Goal: Task Accomplishment & Management: Use online tool/utility

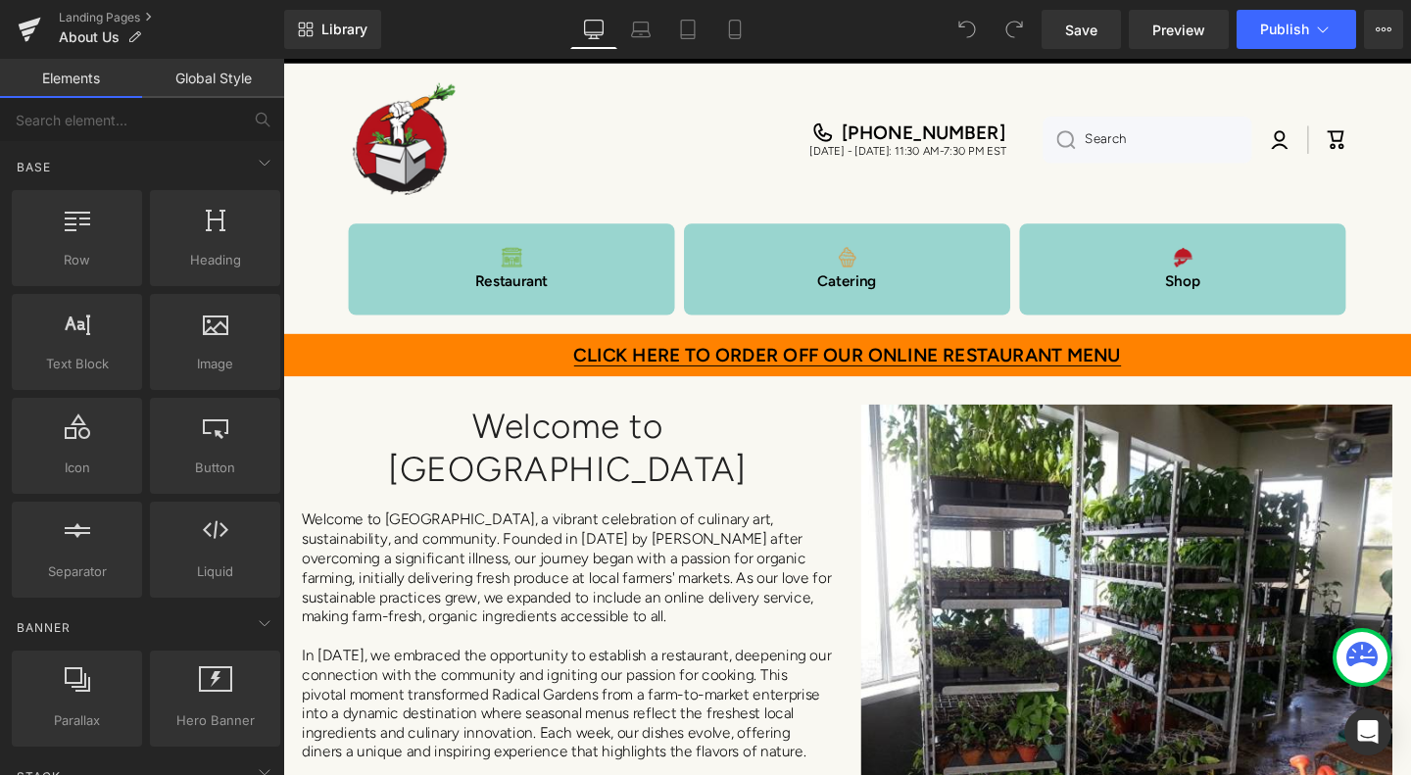
click at [28, 24] on icon at bounding box center [30, 24] width 23 height 13
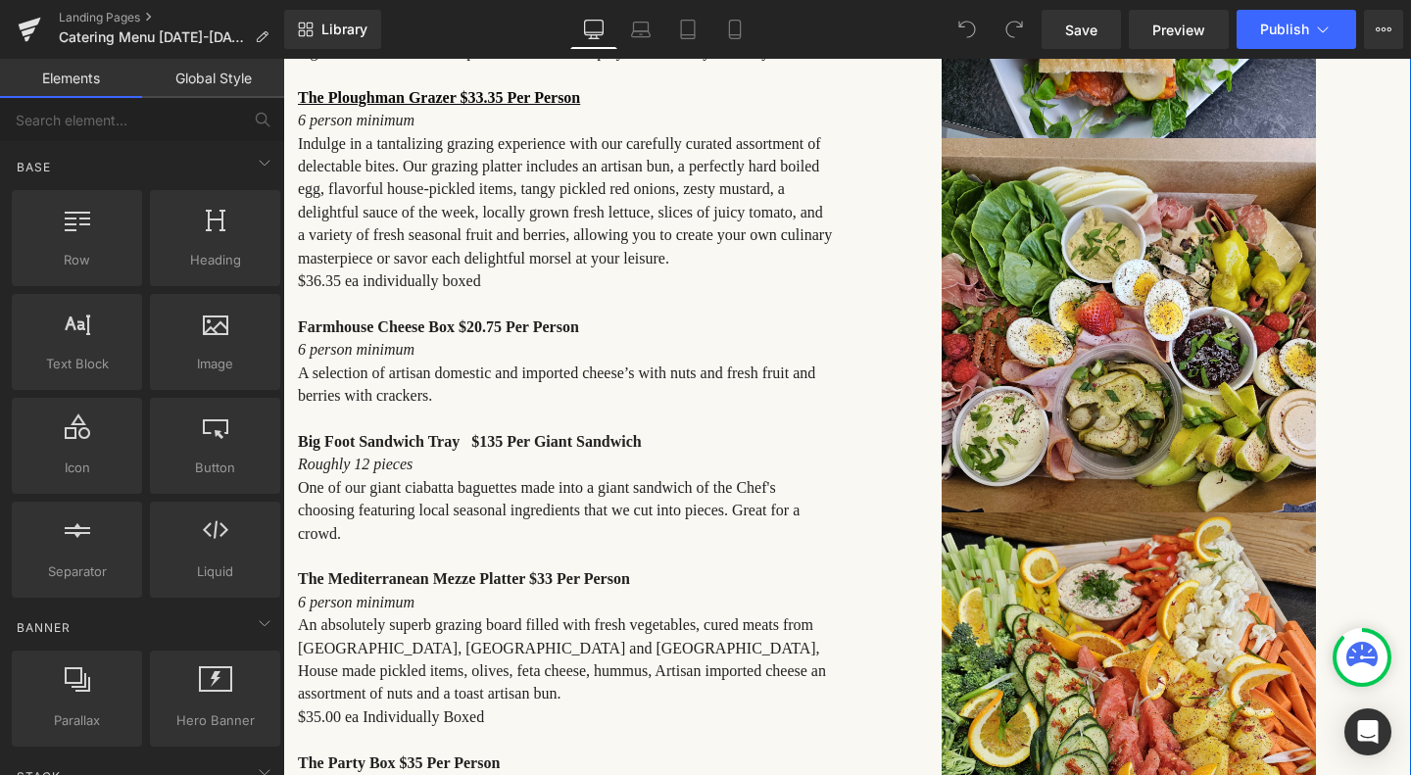
scroll to position [784, 0]
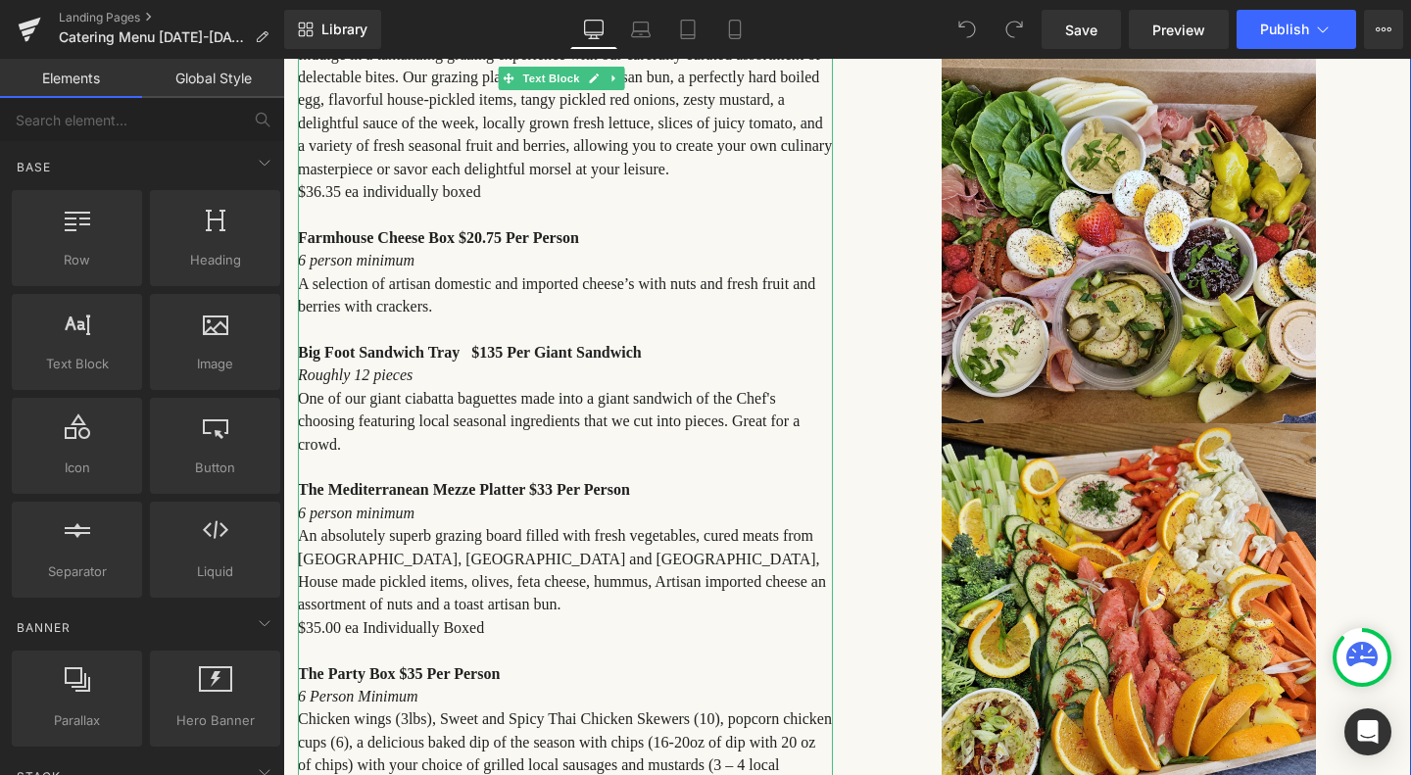
click at [486, 344] on b "Big Foot Sandwich Tray $135 Per Giant Sandwich" at bounding box center [470, 352] width 344 height 17
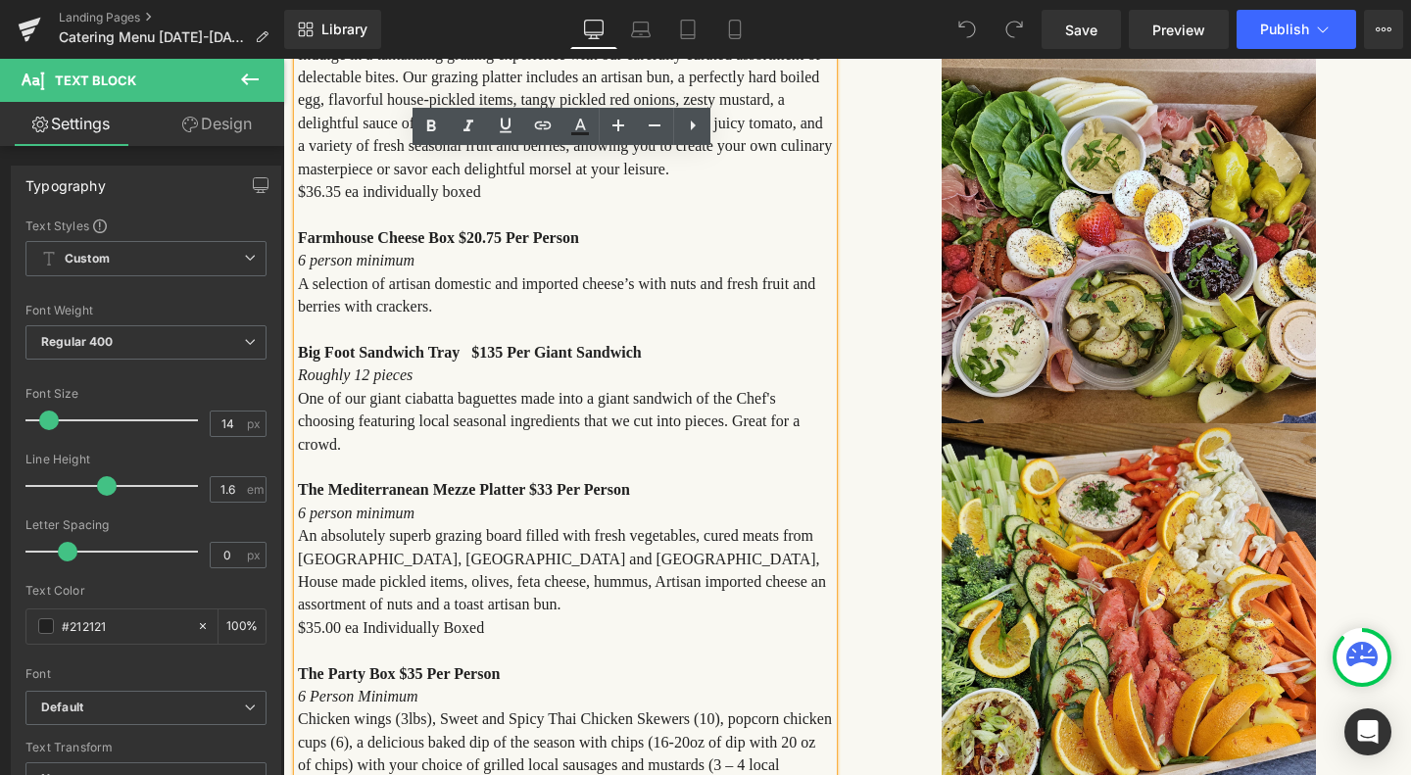
click at [488, 344] on b "Big Foot Sandwich Tray $135 Per Giant Sandwich" at bounding box center [470, 352] width 344 height 17
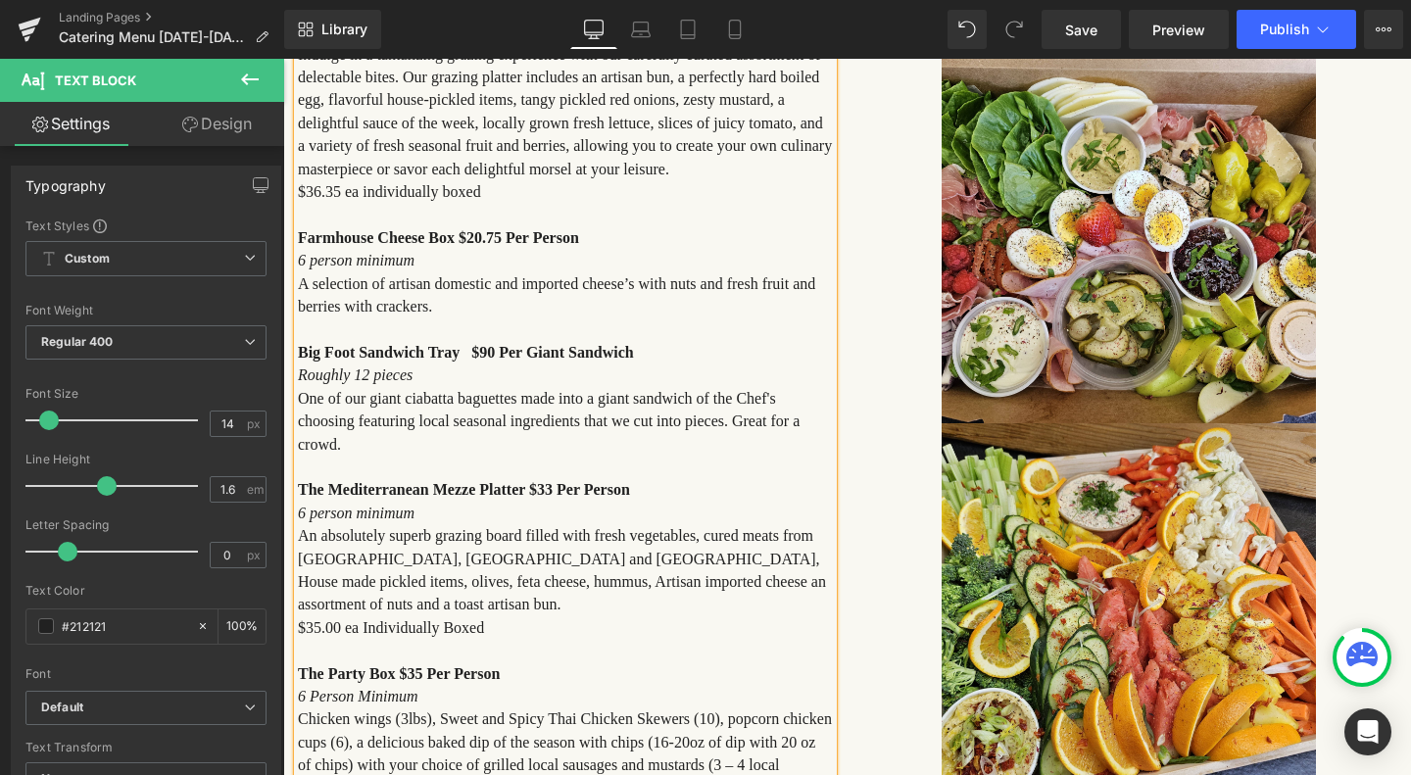
click at [1080, 22] on span "Save" at bounding box center [1081, 30] width 32 height 21
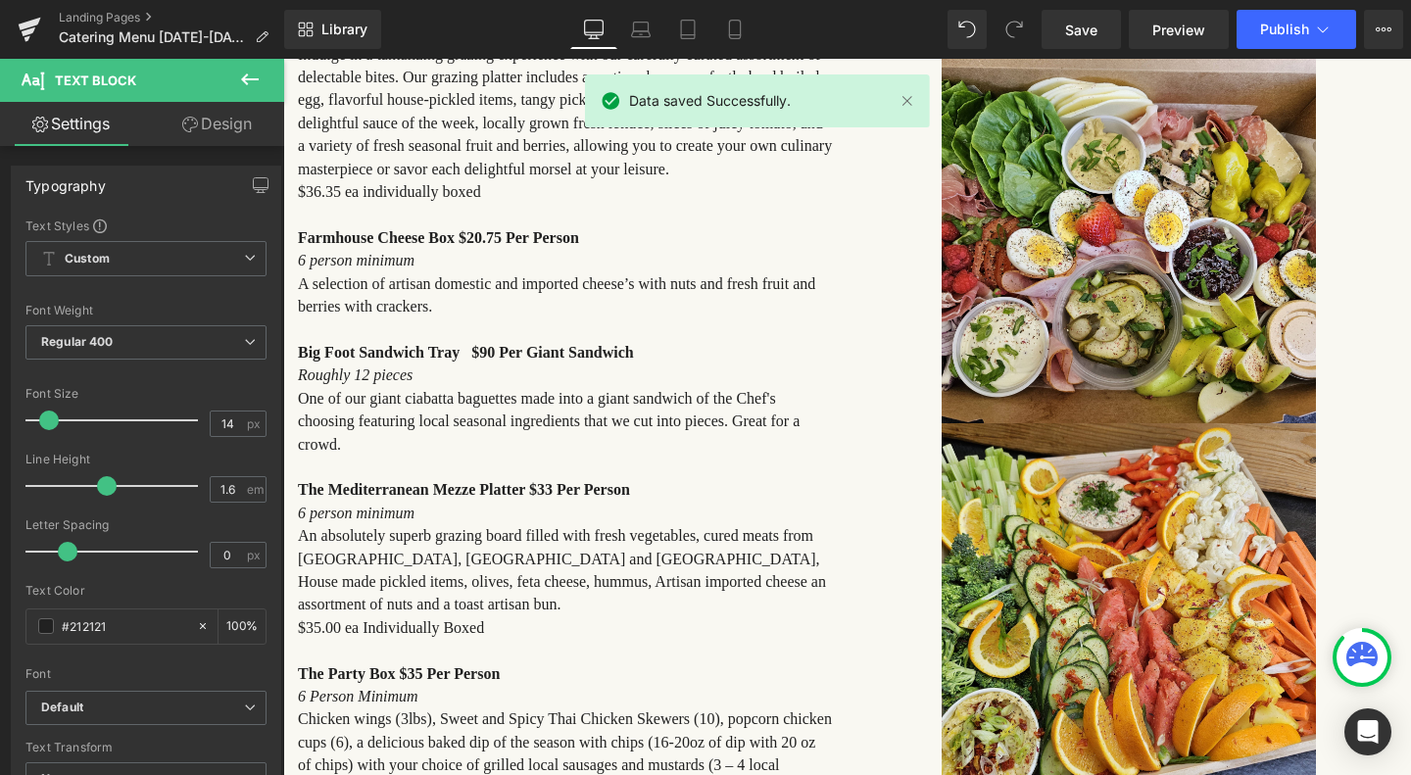
click at [1331, 23] on icon at bounding box center [1323, 30] width 20 height 20
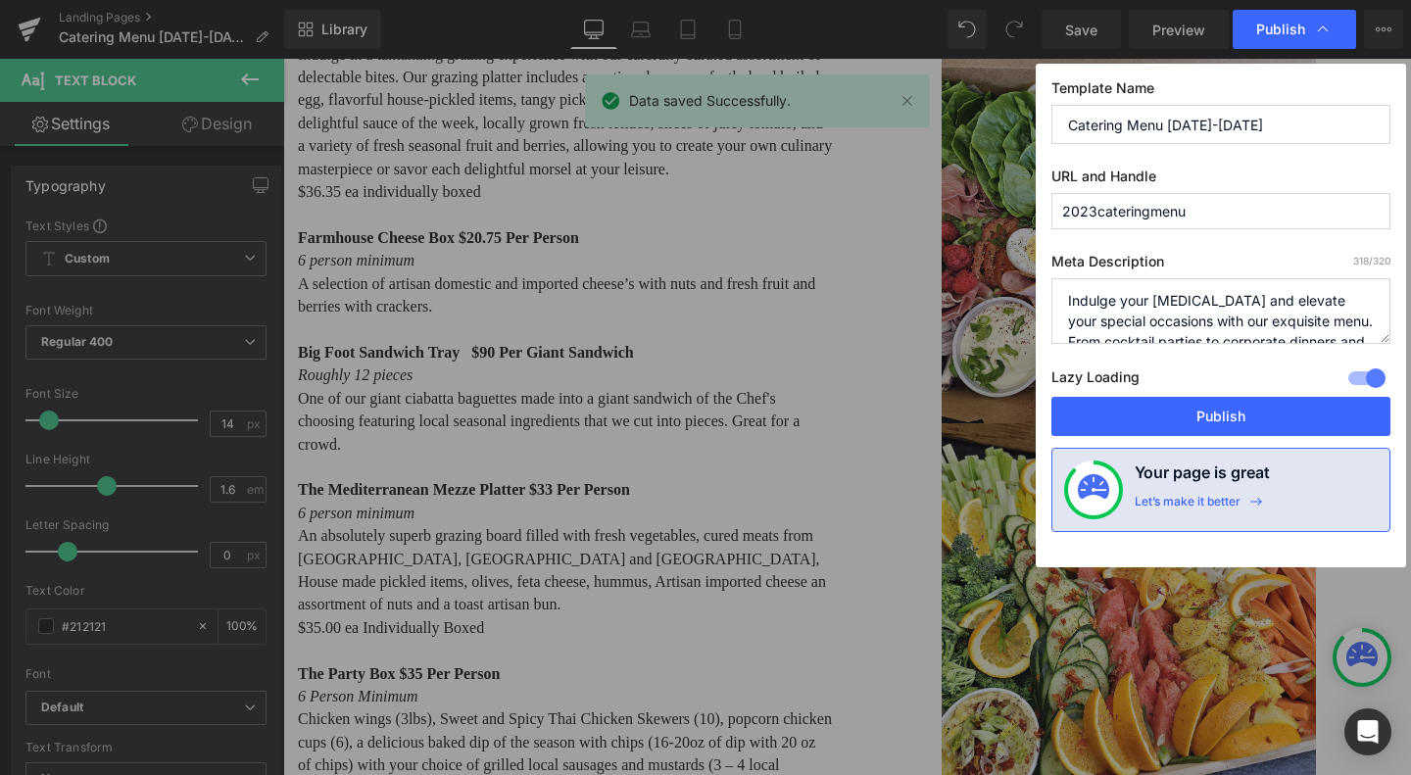
click at [1239, 420] on button "Publish" at bounding box center [1220, 416] width 339 height 39
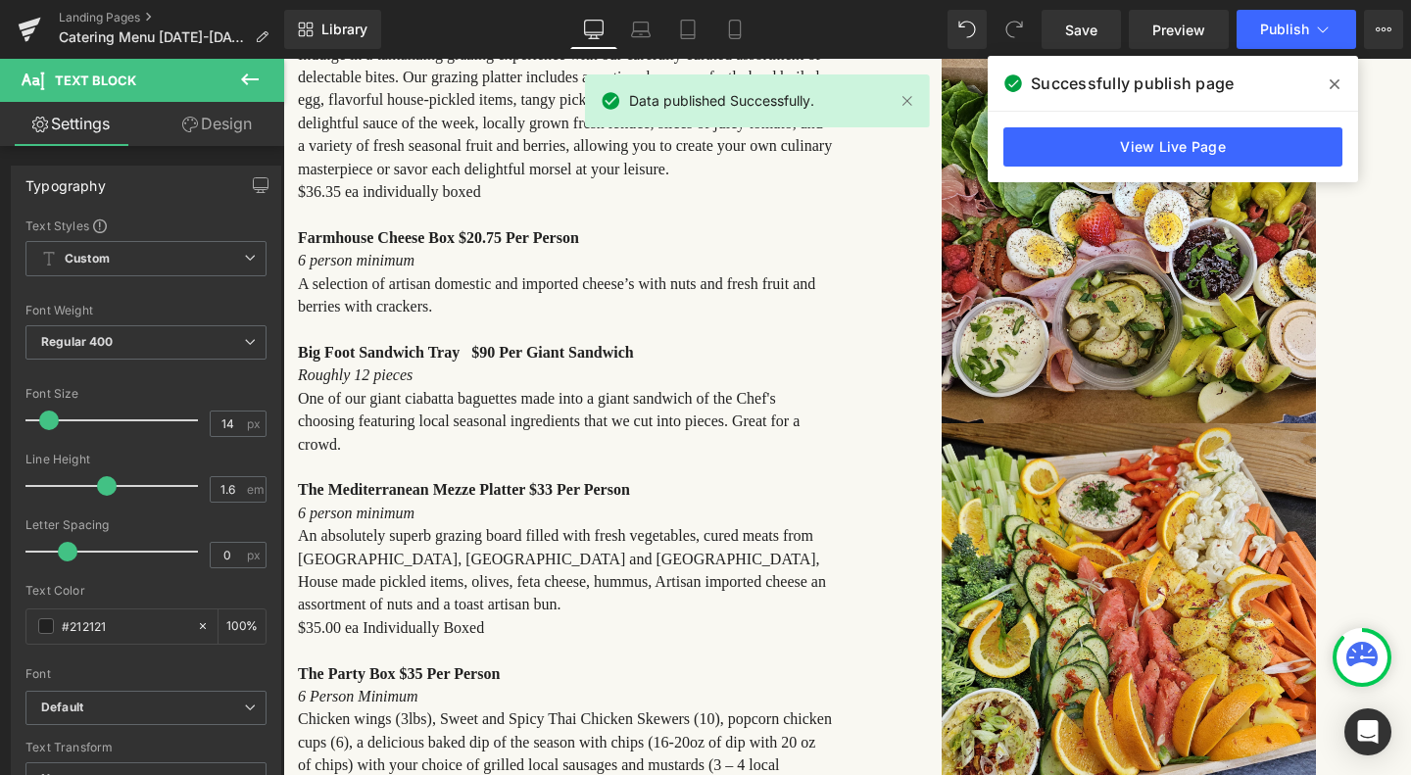
click at [1335, 87] on icon at bounding box center [1334, 84] width 10 height 16
